Goal: Information Seeking & Learning: Learn about a topic

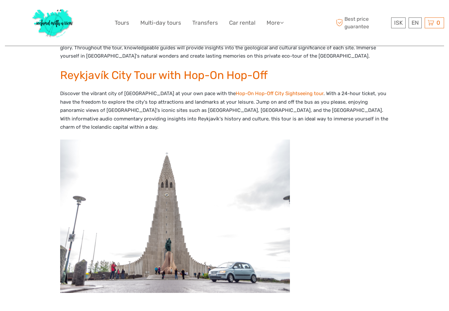
scroll to position [887, 0]
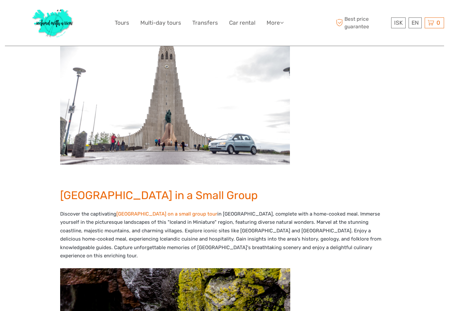
click at [50, 21] on img at bounding box center [53, 23] width 48 height 36
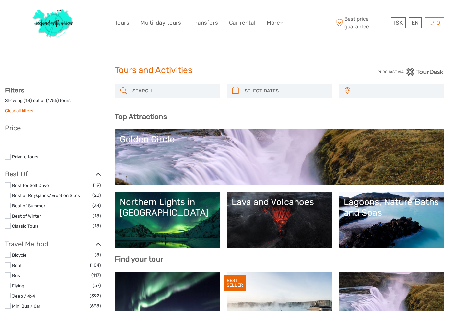
select select
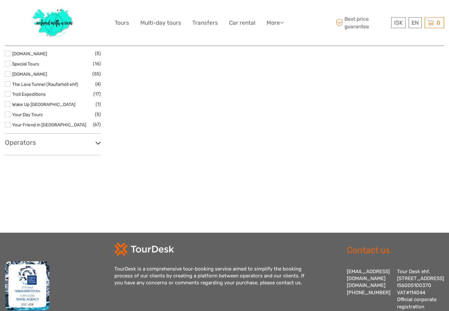
scroll to position [1126, 0]
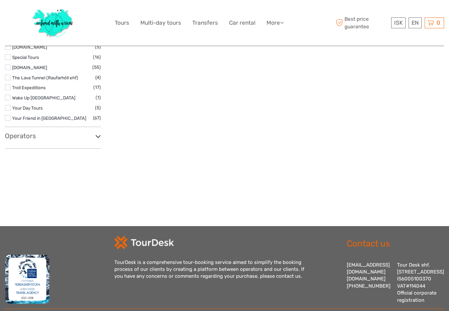
click at [284, 22] on icon at bounding box center [282, 23] width 4 height 6
click at [269, 53] on link "Travel Articles" at bounding box center [263, 51] width 39 height 13
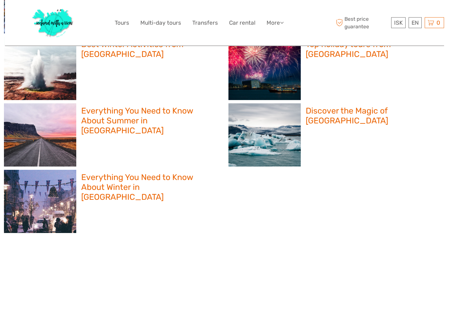
scroll to position [652, 0]
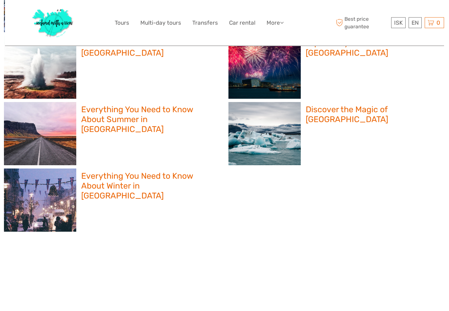
click at [29, 192] on div at bounding box center [40, 200] width 72 height 63
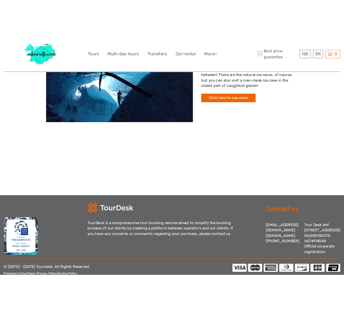
scroll to position [1223, 0]
